Goal: Task Accomplishment & Management: Manage account settings

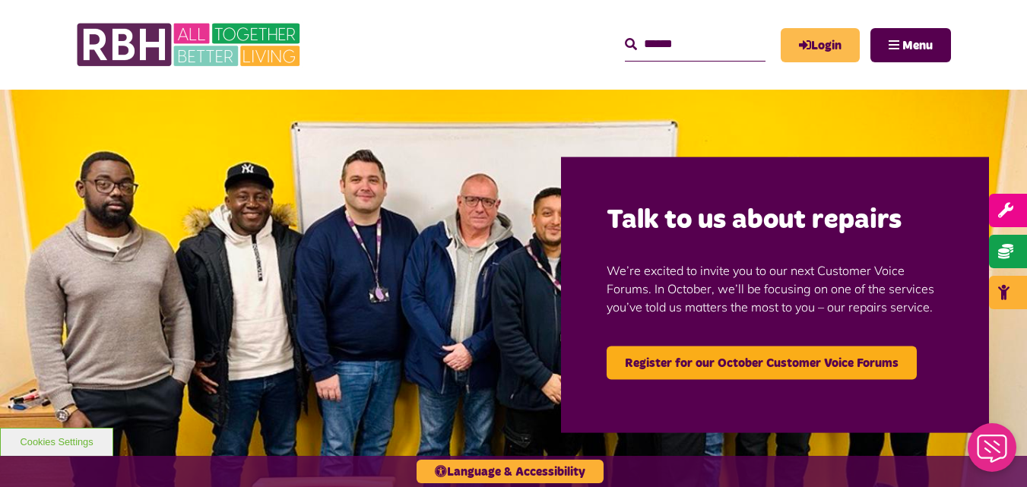
drag, startPoint x: 860, startPoint y: 50, endPoint x: 830, endPoint y: 37, distance: 33.0
click at [830, 37] on div "Login Menu" at bounding box center [865, 45] width 170 height 34
click at [830, 37] on link "Login" at bounding box center [819, 45] width 79 height 34
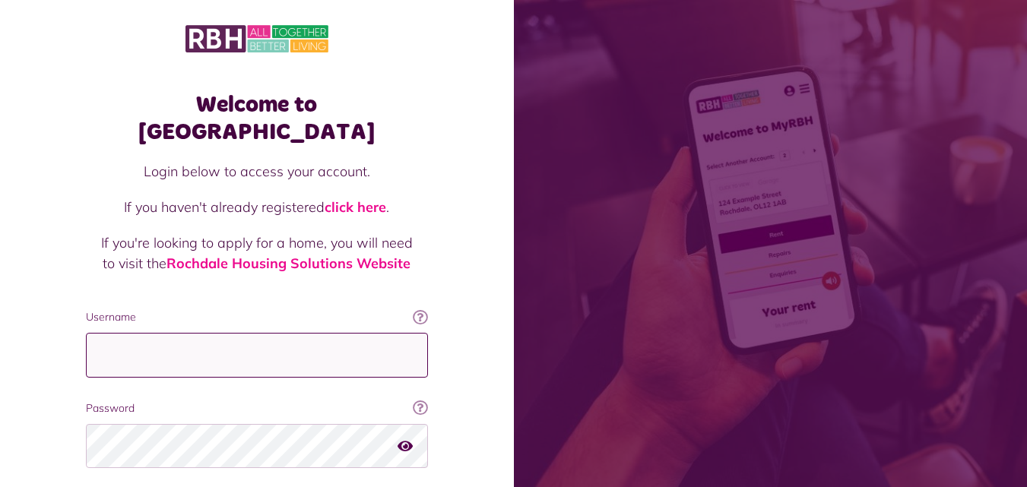
click at [266, 334] on input "Username" at bounding box center [257, 355] width 342 height 45
type input "**********"
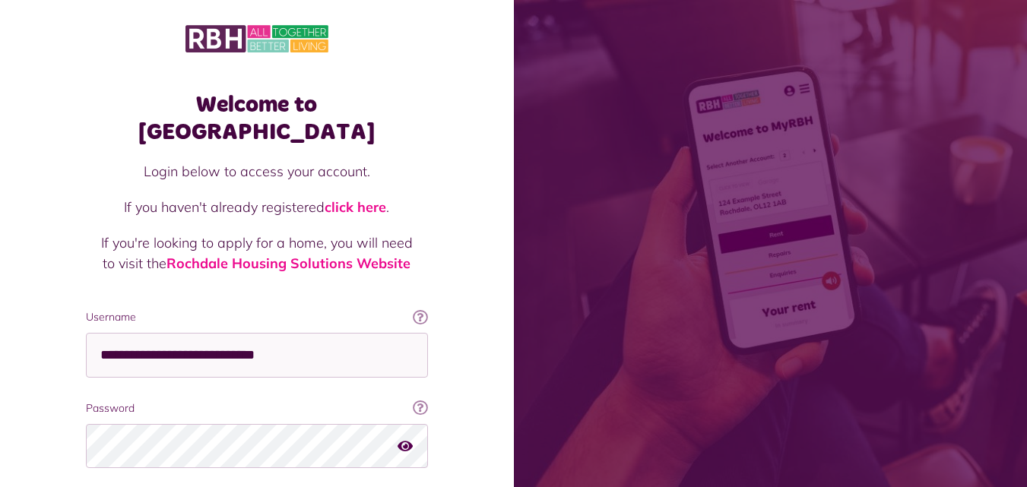
click at [412, 438] on icon "button" at bounding box center [404, 445] width 15 height 14
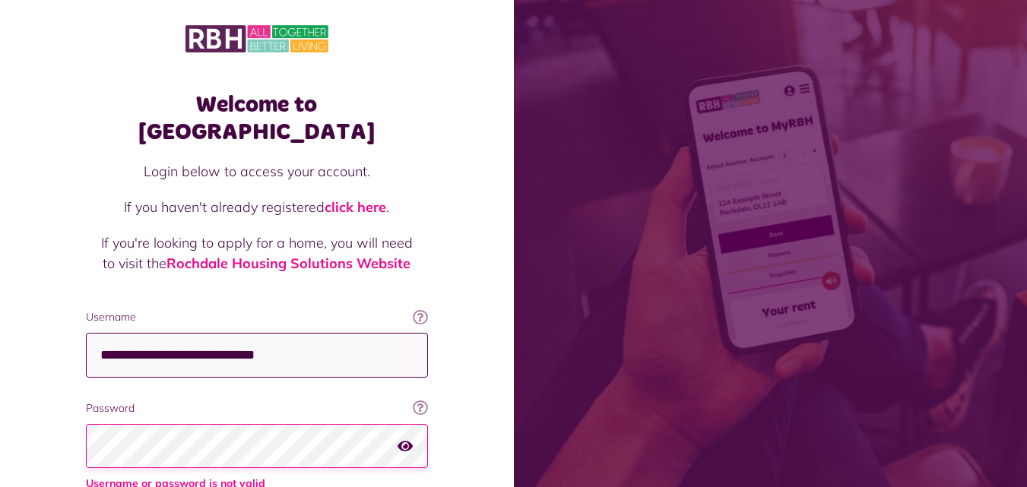
click at [342, 333] on input "**********" at bounding box center [257, 355] width 342 height 45
type input "**********"
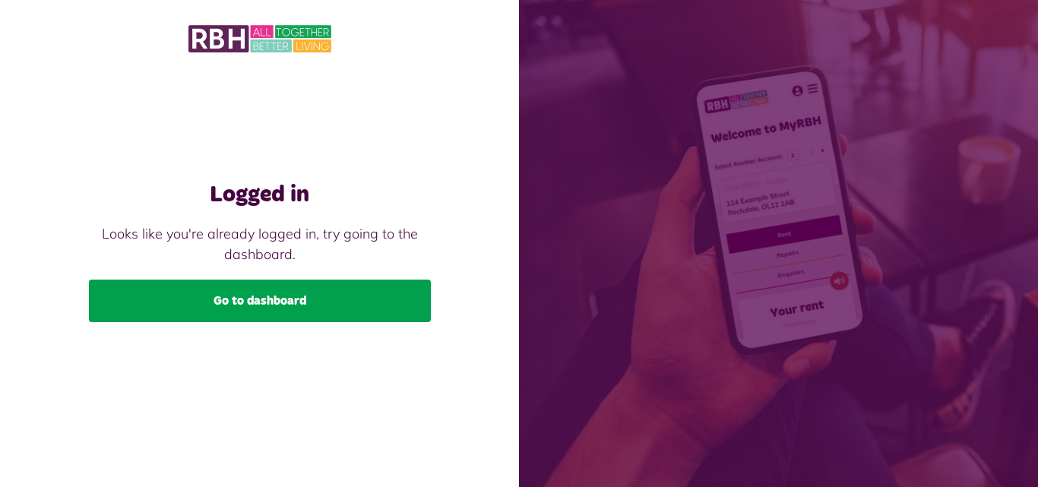
click at [222, 301] on link "Go to dashboard" at bounding box center [260, 301] width 342 height 43
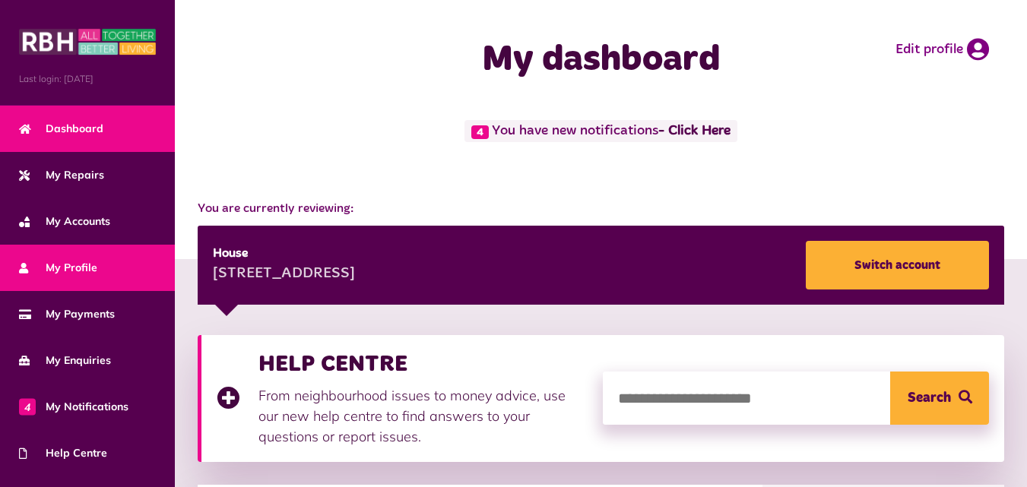
click at [90, 256] on link "My Profile" at bounding box center [87, 268] width 175 height 46
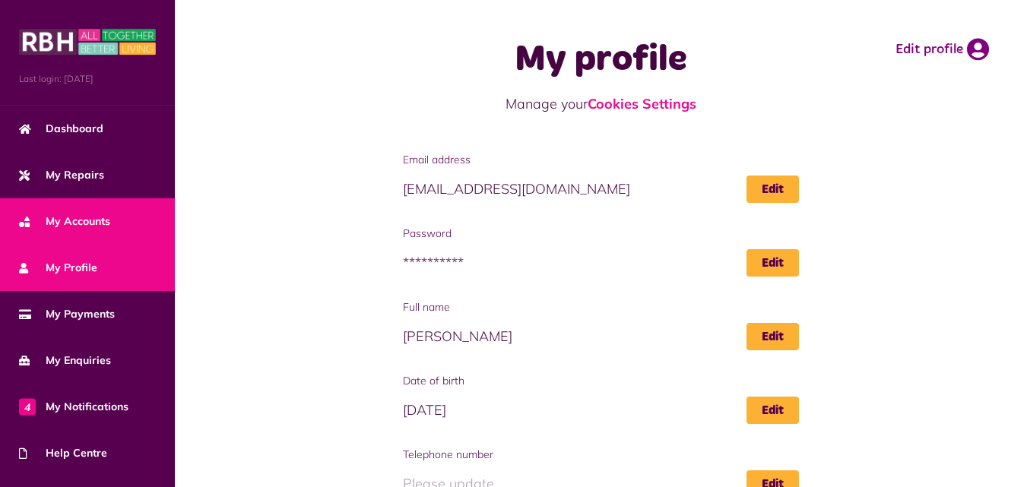
click at [85, 225] on span "My Accounts" at bounding box center [64, 222] width 91 height 16
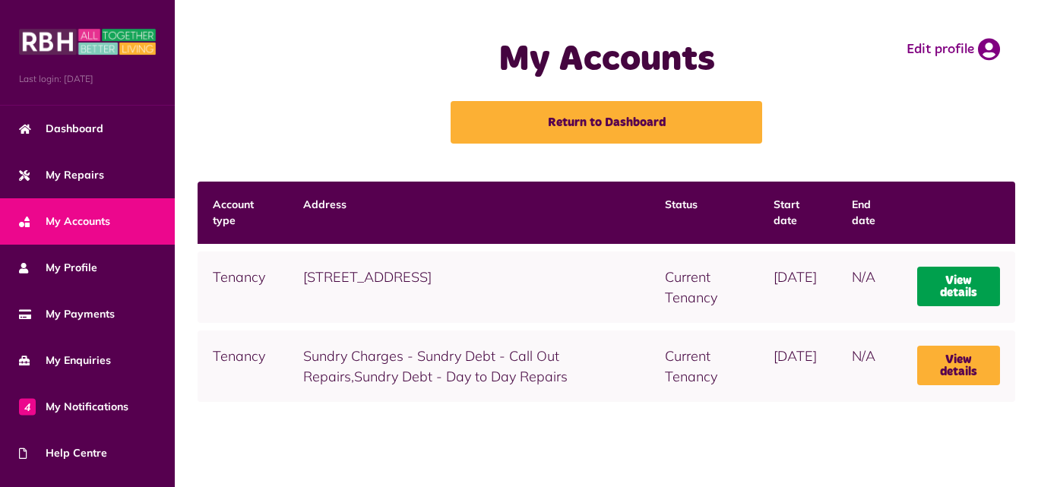
click at [951, 290] on link "View details" at bounding box center [958, 287] width 83 height 40
click at [970, 280] on link "View details" at bounding box center [958, 287] width 83 height 40
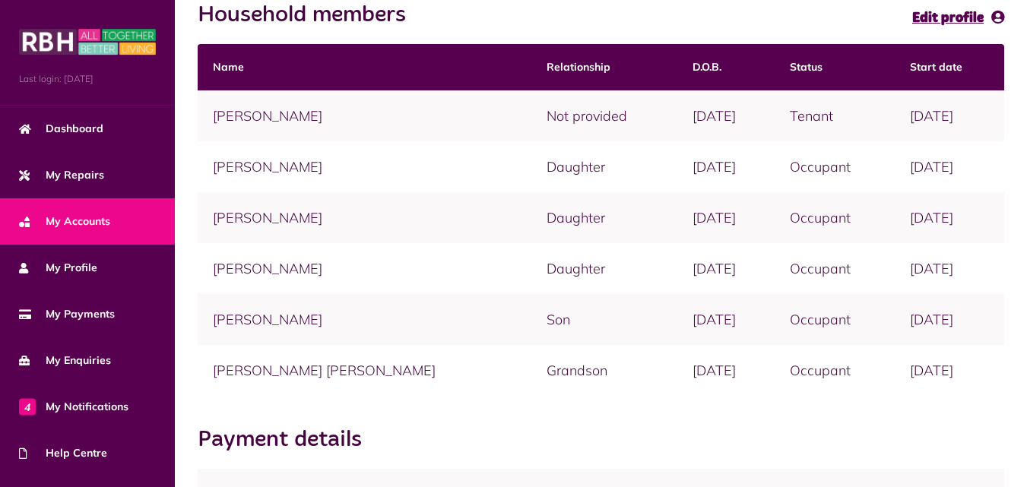
scroll to position [365, 0]
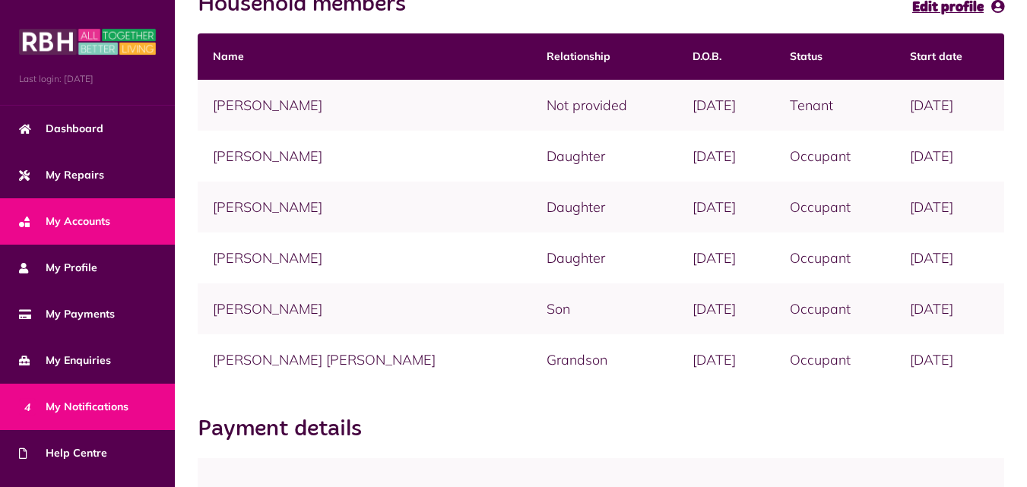
click at [88, 414] on link "4 My Notifications" at bounding box center [87, 407] width 175 height 46
click at [93, 404] on span "4 My Notifications" at bounding box center [73, 407] width 109 height 16
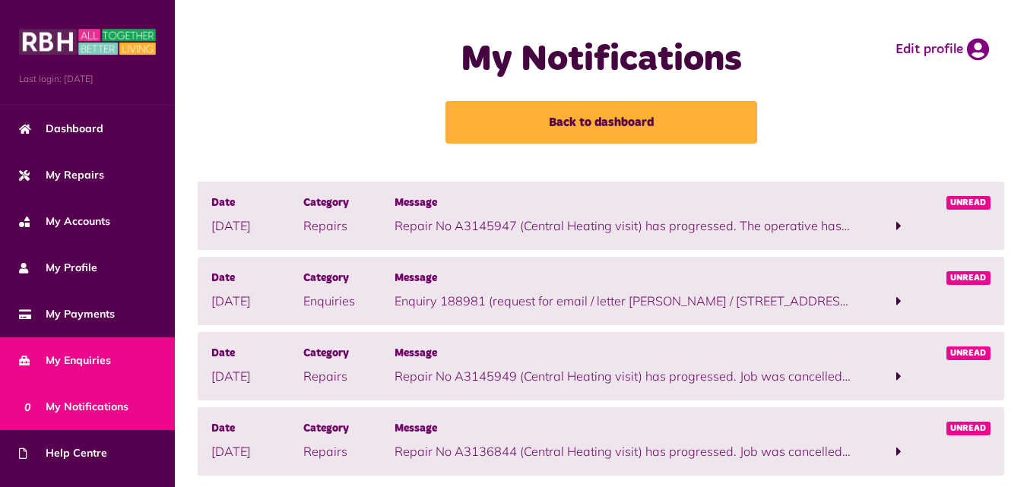
click at [97, 368] on link "My Enquiries" at bounding box center [87, 360] width 175 height 46
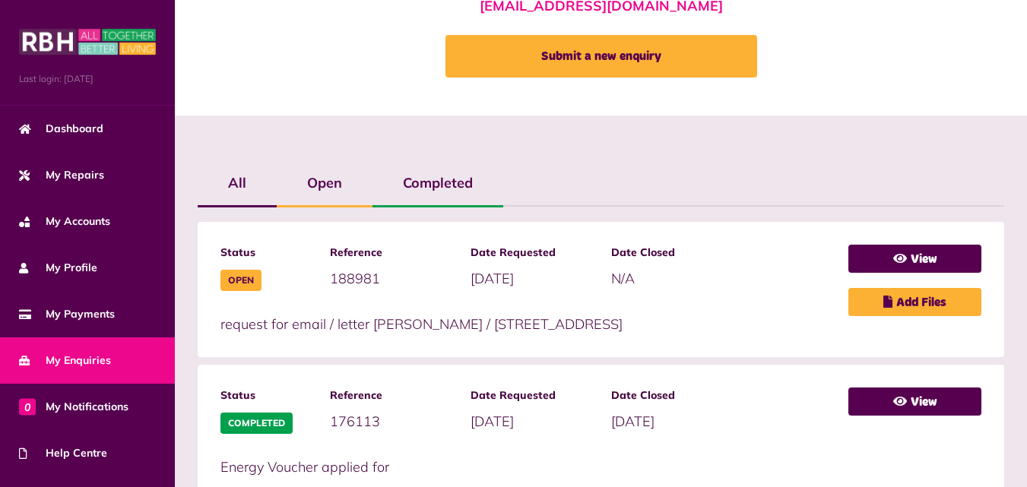
scroll to position [243, 0]
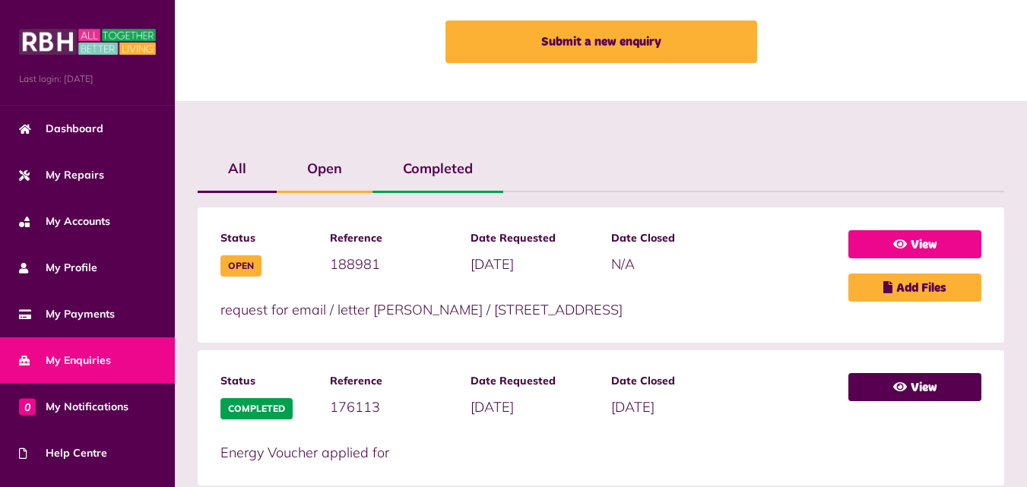
click at [942, 240] on link "View" at bounding box center [914, 244] width 133 height 28
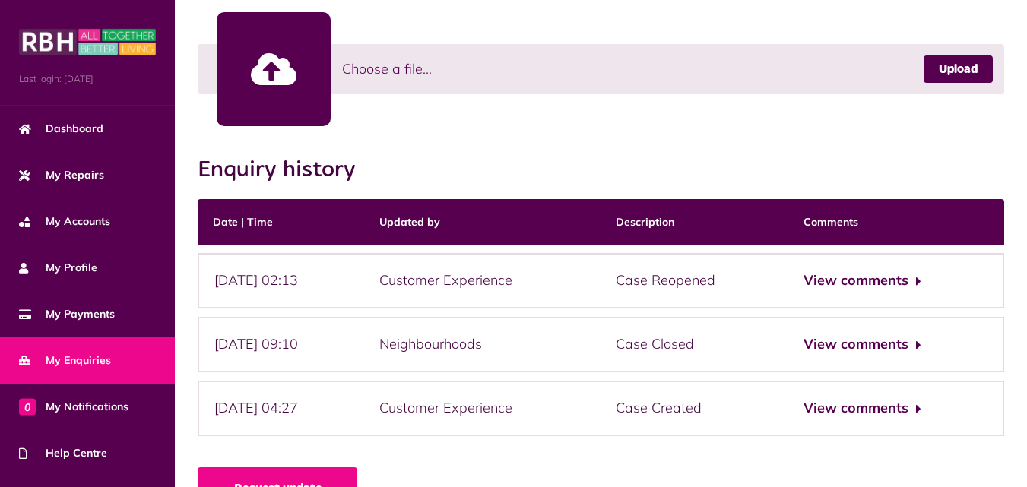
scroll to position [517, 0]
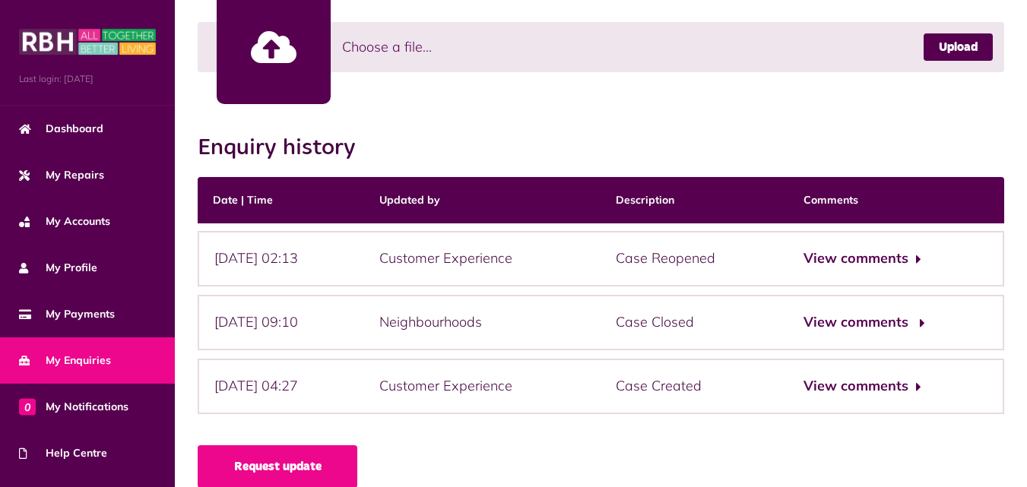
click at [909, 315] on button "View comments" at bounding box center [862, 323] width 118 height 22
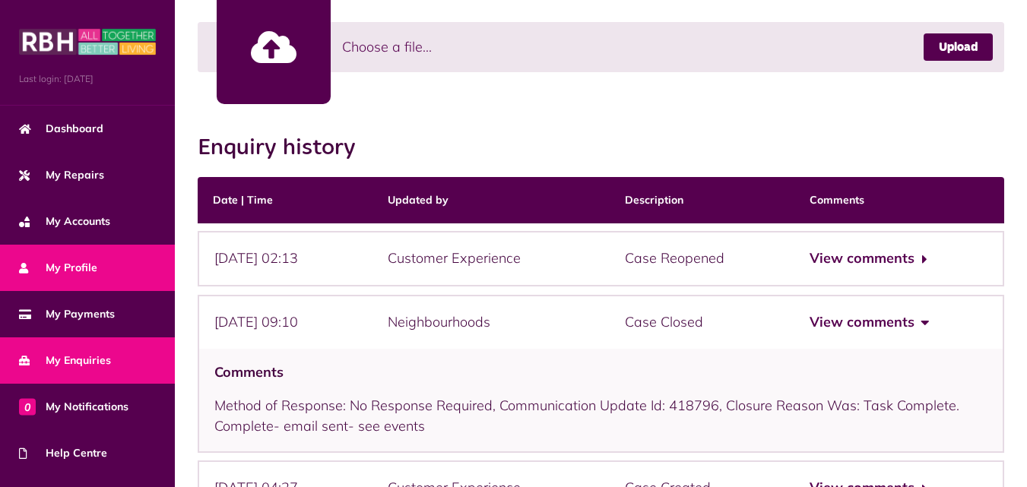
click at [86, 263] on span "My Profile" at bounding box center [58, 268] width 78 height 16
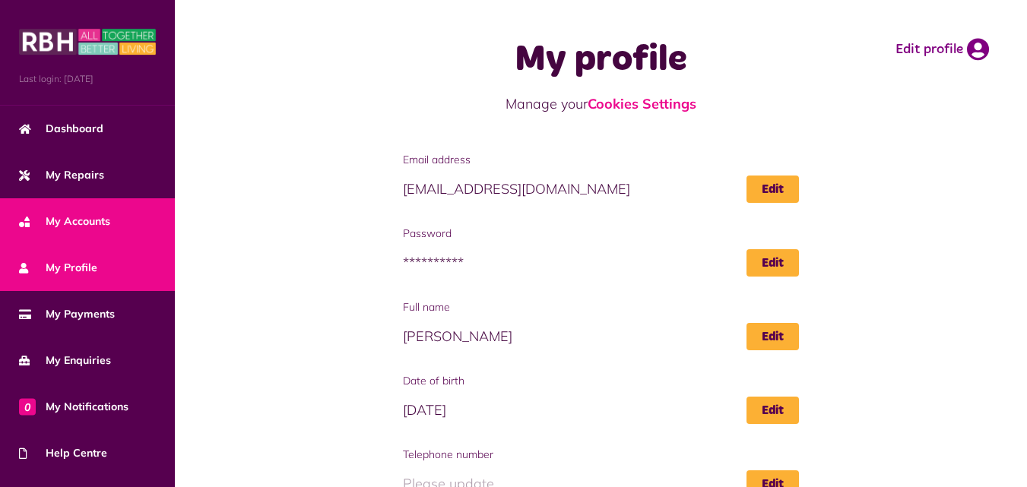
click at [89, 225] on span "My Accounts" at bounding box center [64, 222] width 91 height 16
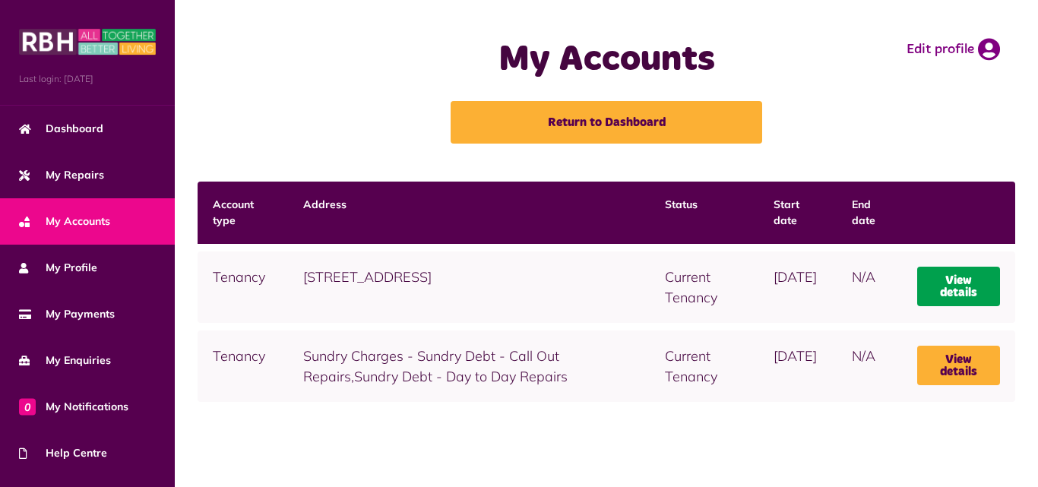
click at [963, 286] on link "View details" at bounding box center [958, 287] width 83 height 40
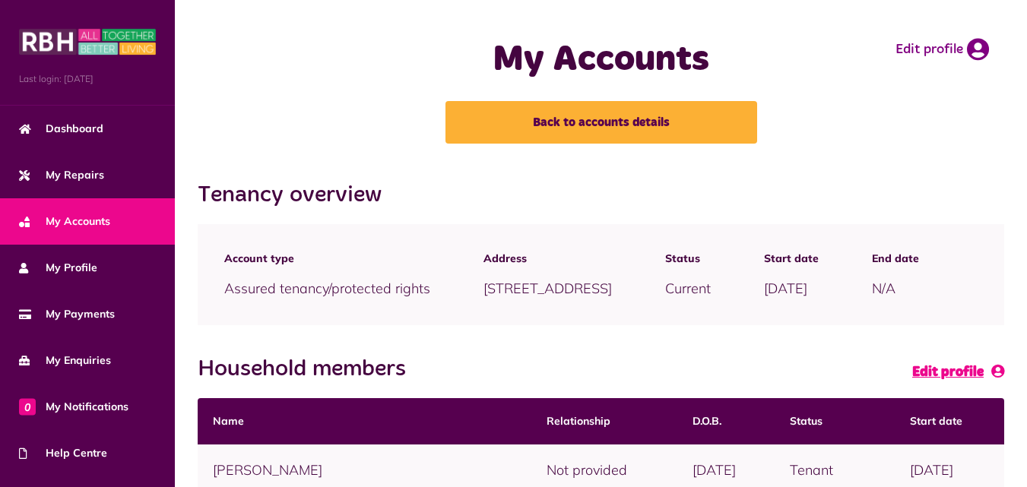
click at [957, 379] on span "Edit profile" at bounding box center [947, 373] width 71 height 14
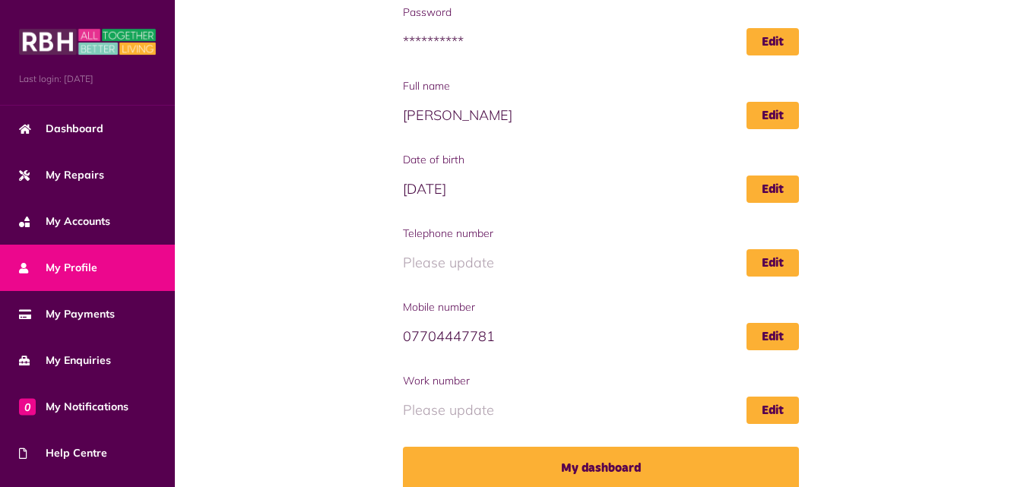
scroll to position [239, 0]
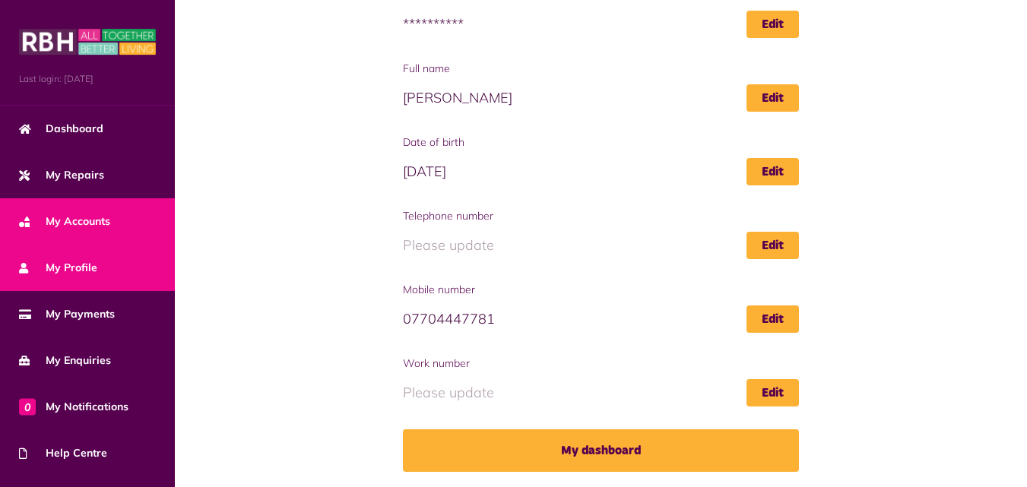
click at [115, 219] on link "My Accounts" at bounding box center [87, 221] width 175 height 46
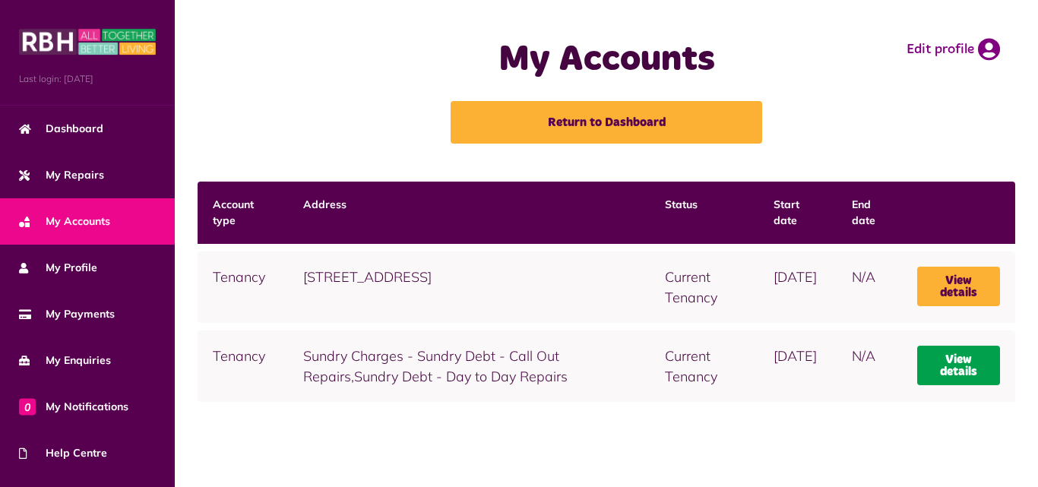
click at [978, 362] on link "View details" at bounding box center [958, 366] width 83 height 40
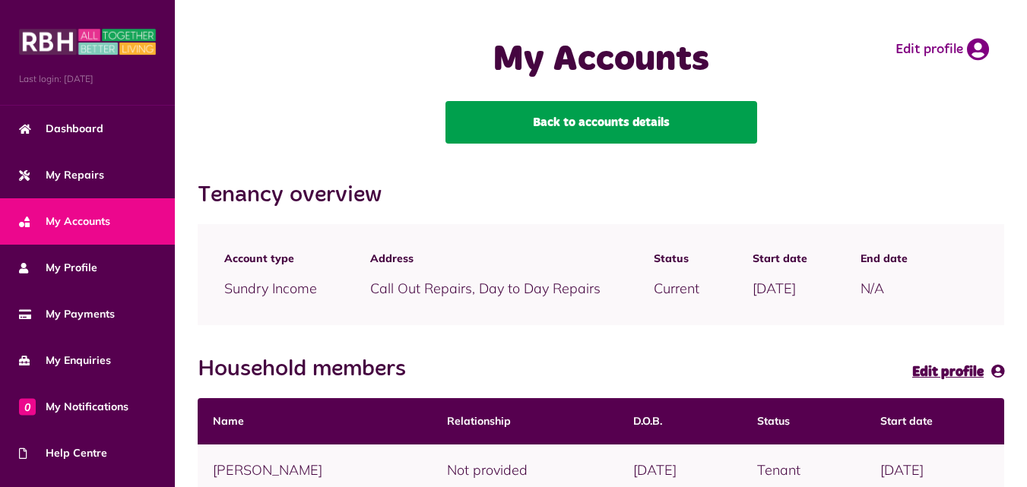
click at [725, 117] on link "Back to accounts details" at bounding box center [601, 122] width 312 height 43
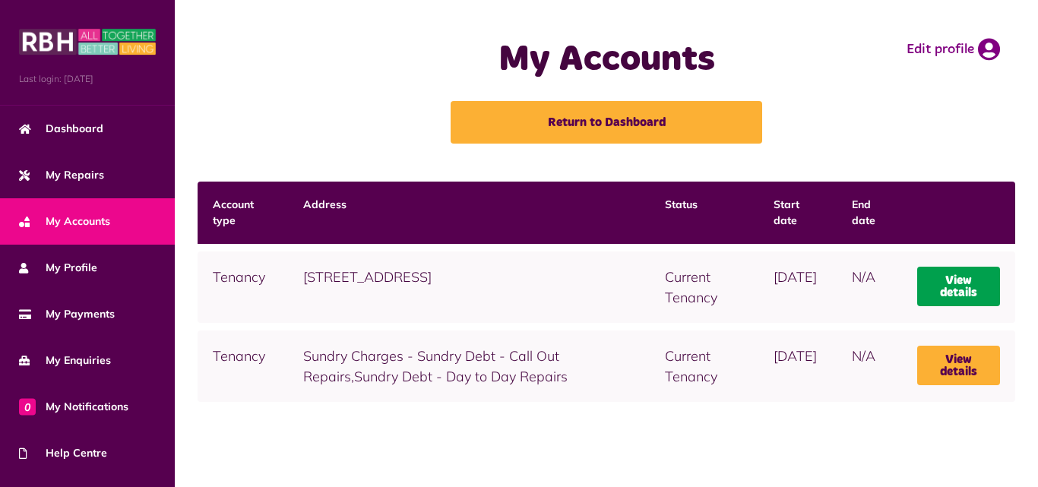
click at [936, 276] on link "View details" at bounding box center [958, 287] width 83 height 40
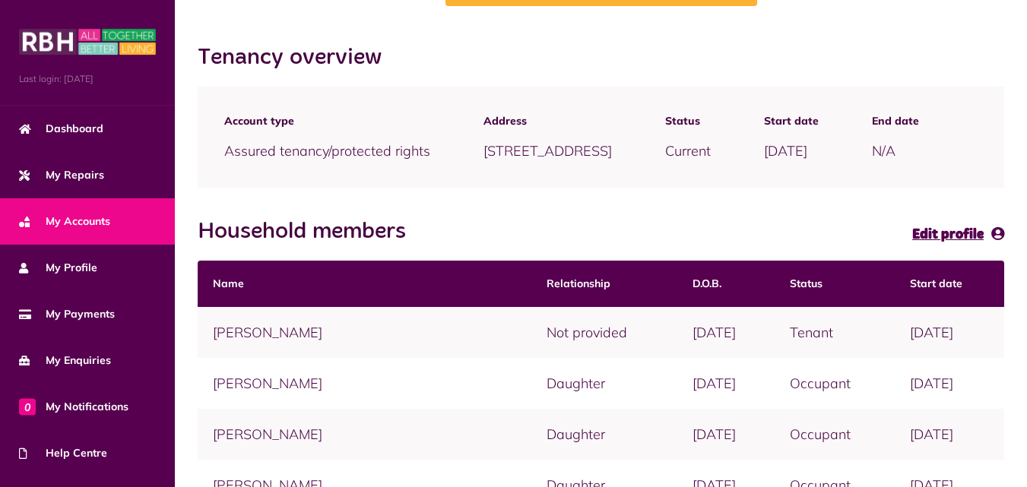
scroll to position [152, 0]
